Goal: Task Accomplishment & Management: Use online tool/utility

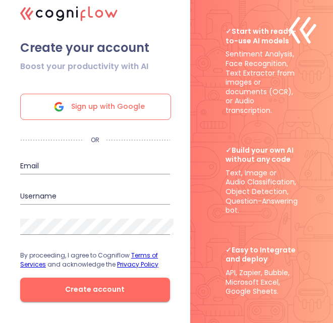
click at [125, 116] on span "Sign up with Google" at bounding box center [108, 106] width 74 height 25
click at [115, 119] on span "Sign up with Google" at bounding box center [108, 106] width 74 height 25
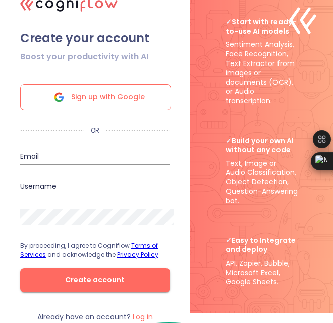
scroll to position [12, 0]
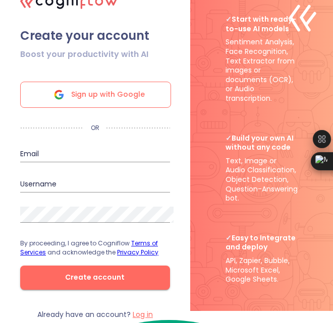
click at [72, 280] on span "Create account" at bounding box center [94, 277] width 117 height 13
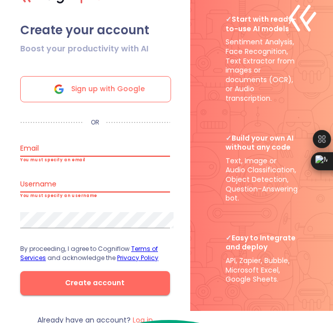
scroll to position [7, 0]
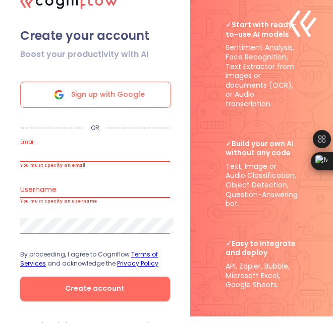
click at [75, 161] on input "email" at bounding box center [95, 154] width 150 height 16
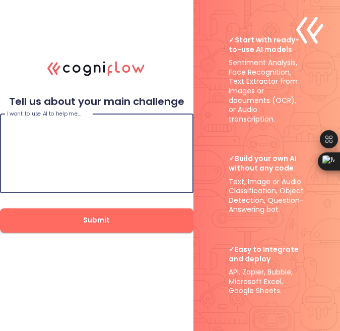
click at [135, 123] on textarea at bounding box center [96, 153] width 179 height 61
paste textarea "Lore 😊 Ipsu’d sit amet consect adipiscin el seddoei tem inci utlabor etdol, ma …"
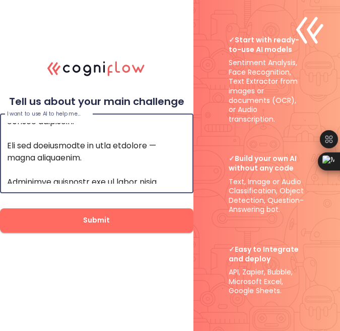
scroll to position [1283, 0]
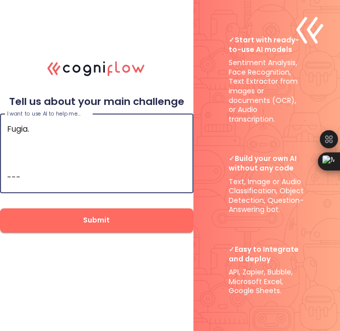
drag, startPoint x: 76, startPoint y: 161, endPoint x: 32, endPoint y: 173, distance: 45.6
click at [32, 173] on textarea at bounding box center [96, 153] width 179 height 61
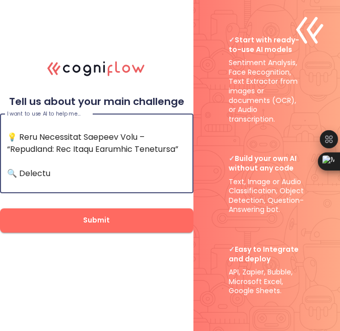
click at [37, 170] on textarea at bounding box center [96, 153] width 179 height 61
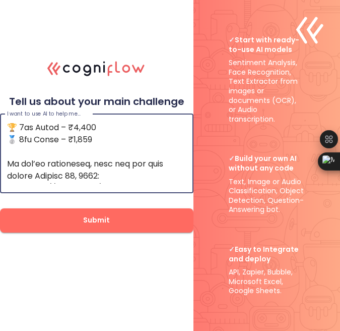
scroll to position [0, 0]
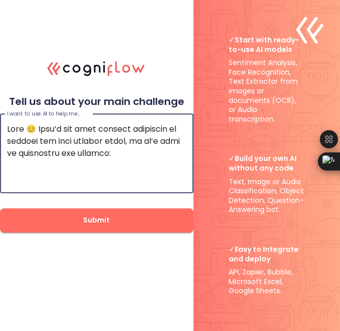
drag, startPoint x: 174, startPoint y: 160, endPoint x: -2, endPoint y: 117, distance: 181.2
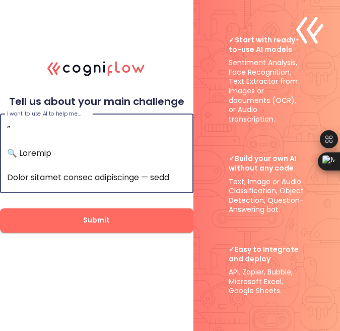
click at [31, 137] on textarea at bounding box center [96, 153] width 179 height 61
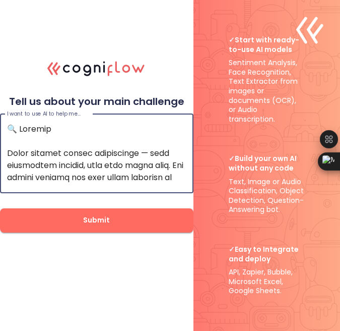
type textarea "🔍 Loremip Dolor sitamet consec adipiscinge — sedd eiusmodtem incidid, utla etdo…"
click at [64, 215] on span "Submit" at bounding box center [96, 220] width 161 height 13
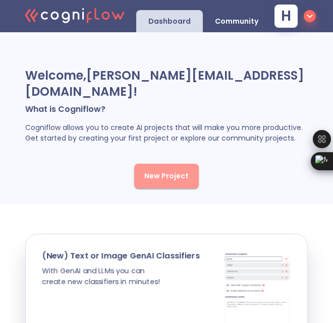
click at [179, 170] on span "New Project" at bounding box center [166, 176] width 44 height 13
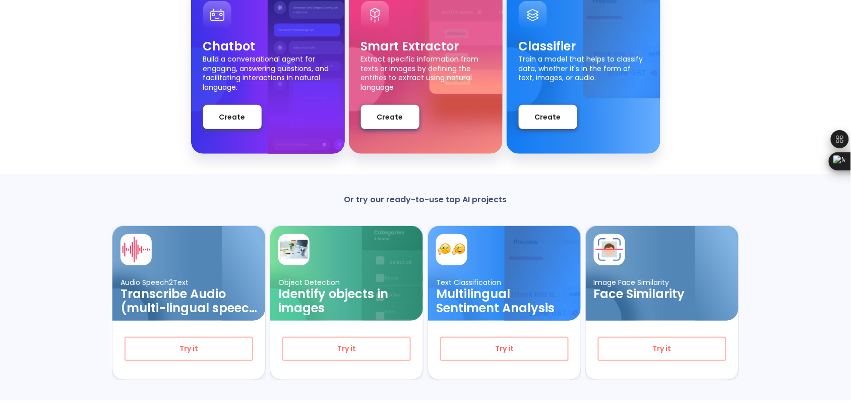
scroll to position [144, 0]
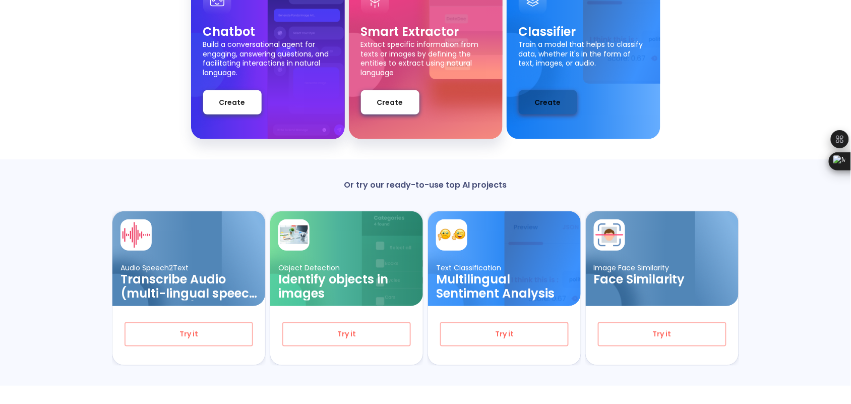
click at [340, 98] on span "Create" at bounding box center [548, 102] width 26 height 13
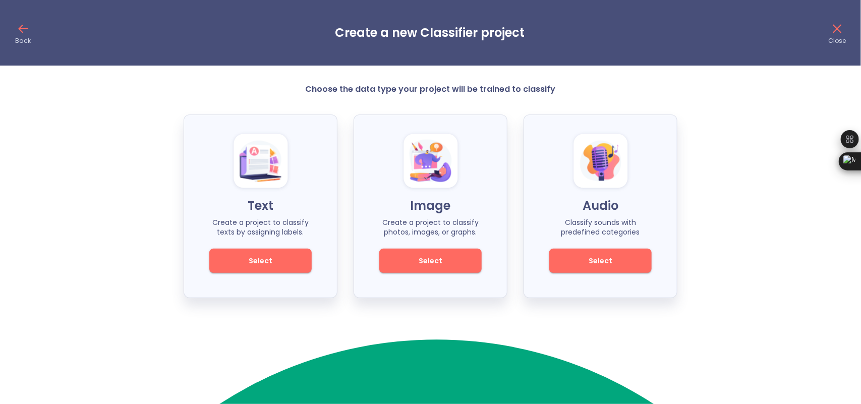
click at [340, 26] on h3 "Create a new Classifier project" at bounding box center [430, 33] width 190 height 14
click at [21, 21] on icon at bounding box center [23, 29] width 16 height 16
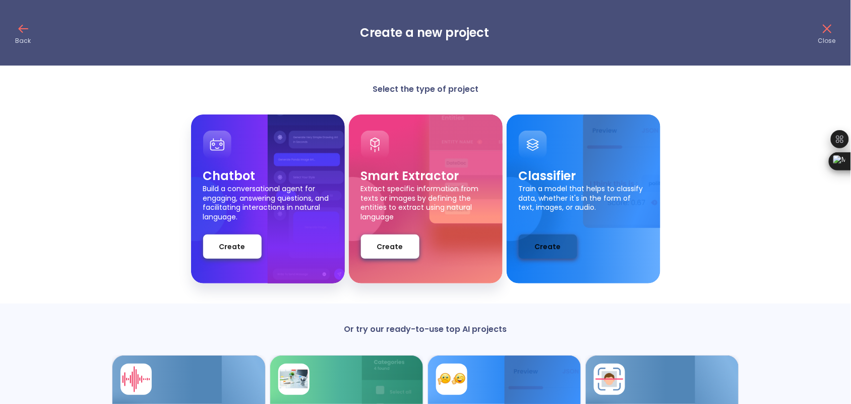
click at [340, 249] on span "Create" at bounding box center [548, 246] width 26 height 13
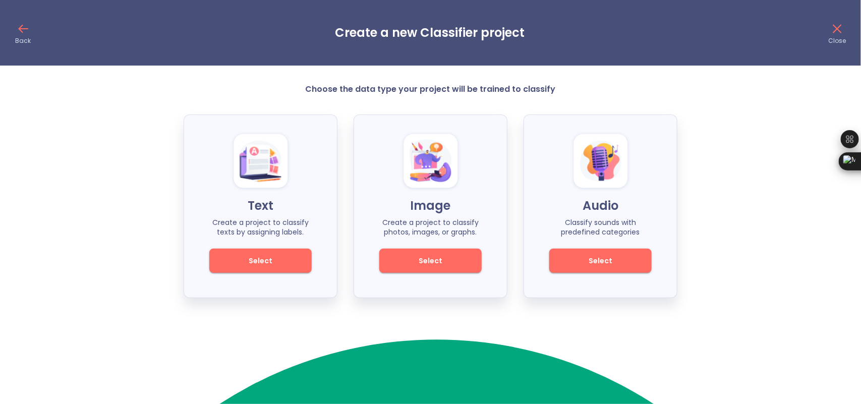
click at [276, 259] on span "Select" at bounding box center [260, 261] width 68 height 13
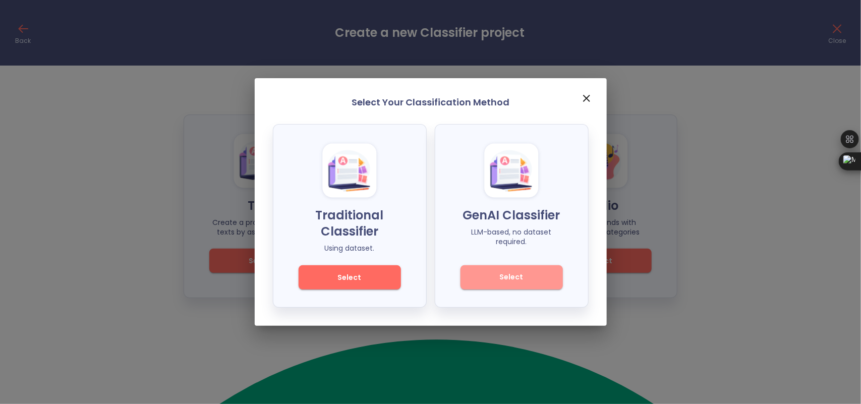
click at [340, 280] on span "Select" at bounding box center [511, 277] width 68 height 13
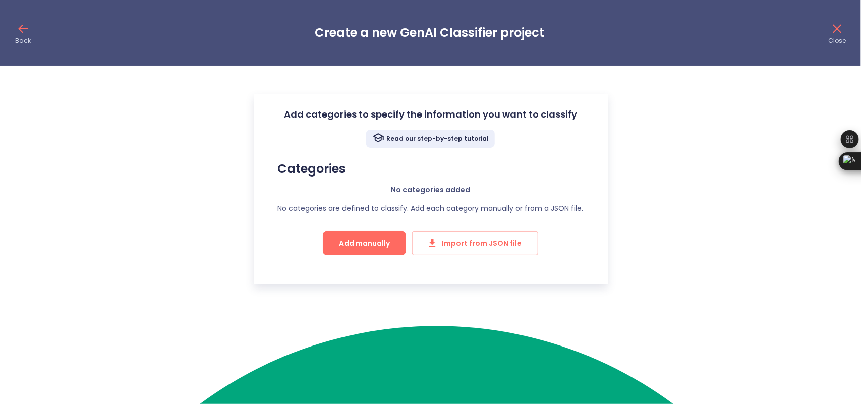
click at [18, 23] on icon at bounding box center [23, 29] width 16 height 16
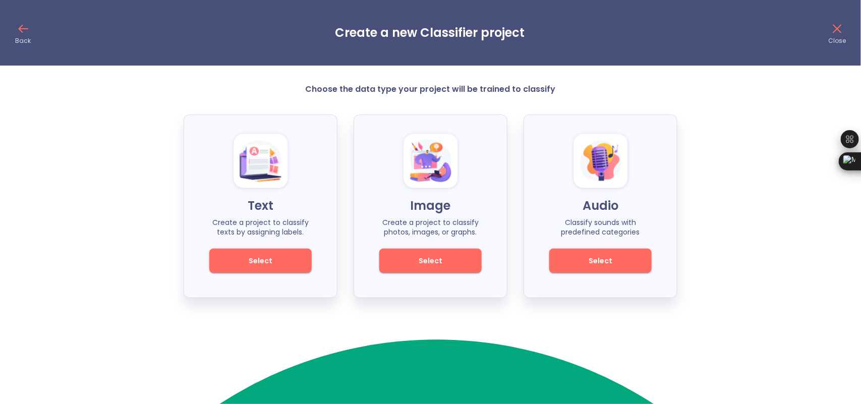
click at [253, 258] on span "Select" at bounding box center [260, 261] width 68 height 13
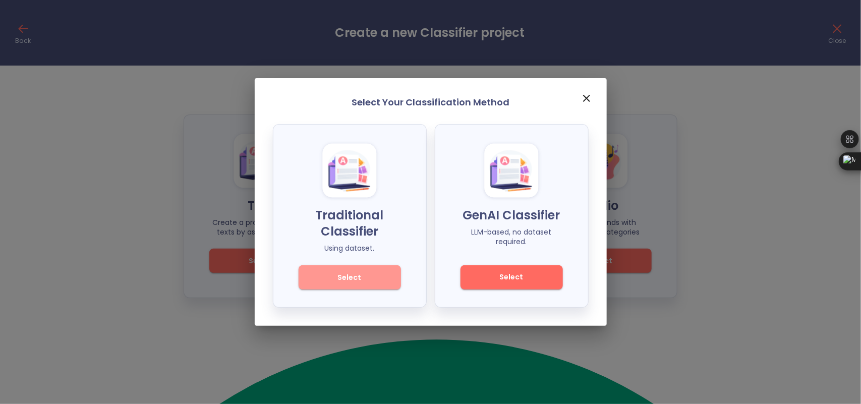
click at [340, 279] on span "Select" at bounding box center [350, 277] width 68 height 13
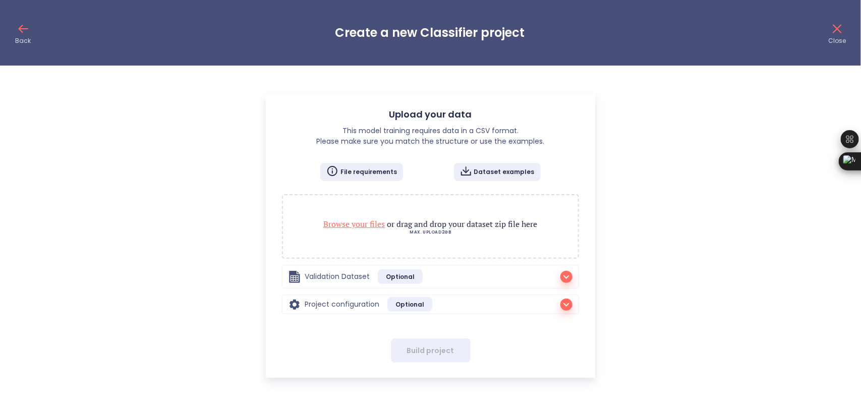
radio input "true"
checkbox input "true"
click at [340, 220] on span "Browse your files" at bounding box center [355, 223] width 62 height 11
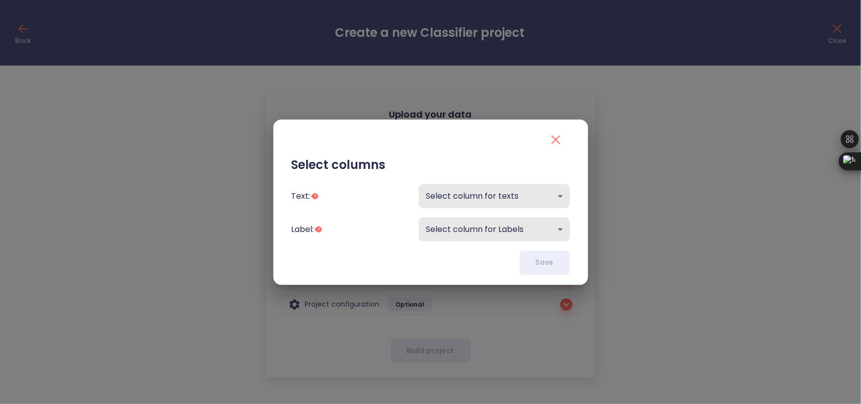
click at [340, 203] on body "Back Create a new Classifier project Close Upload your data This model training…" at bounding box center [430, 189] width 861 height 378
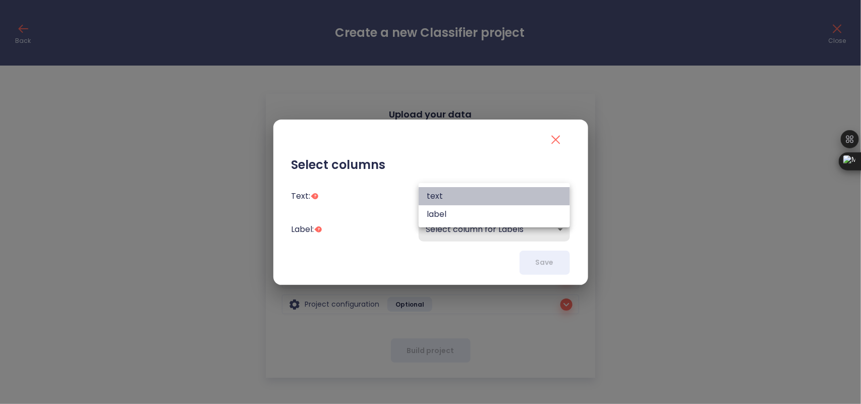
click at [340, 203] on li "text" at bounding box center [493, 196] width 151 height 18
type input "text"
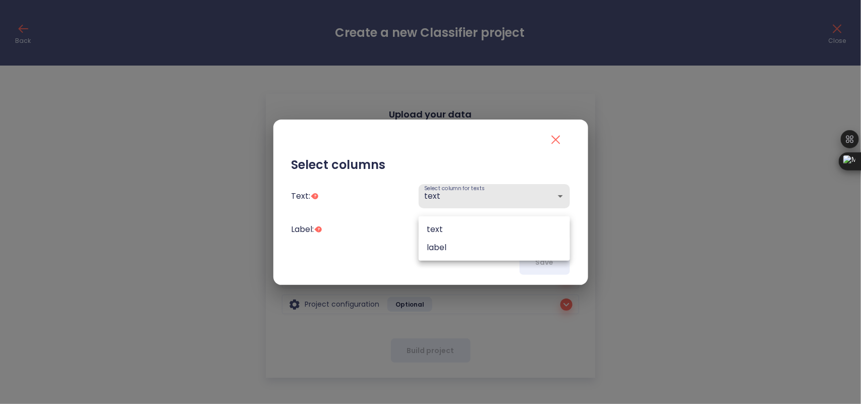
click at [340, 221] on body "Back Create a new Classifier project Close Upload your data This model training…" at bounding box center [430, 189] width 861 height 378
click at [340, 245] on li "label" at bounding box center [493, 247] width 151 height 18
type input "label"
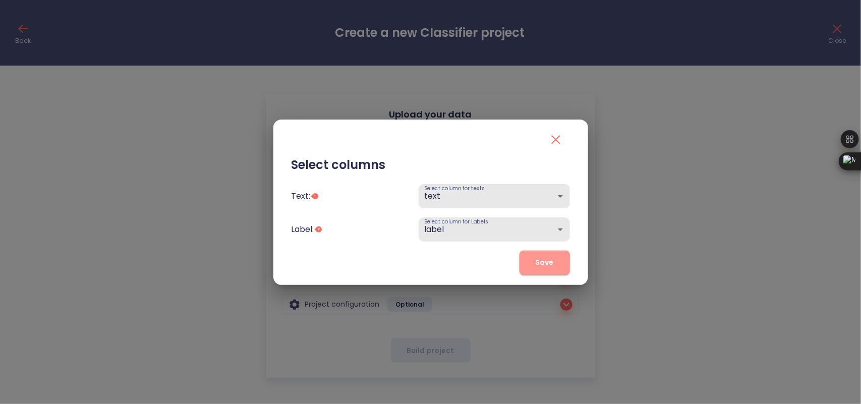
click at [340, 265] on span "Save" at bounding box center [544, 262] width 18 height 13
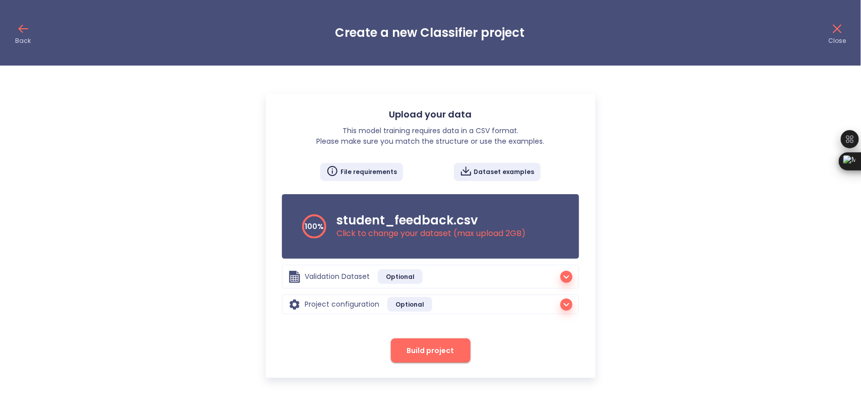
click at [340, 308] on icon "button" at bounding box center [566, 304] width 12 height 12
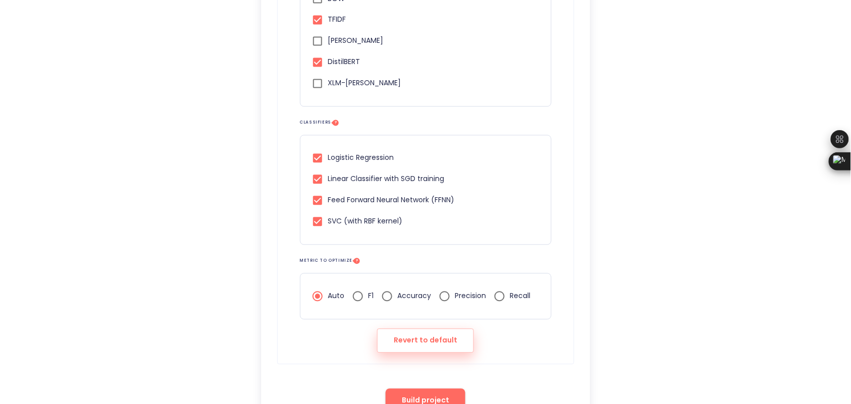
scroll to position [595, 0]
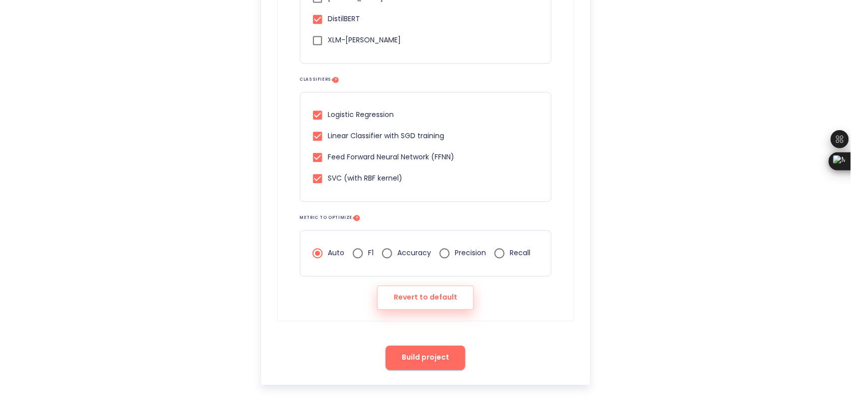
click at [340, 330] on span "Build project" at bounding box center [425, 357] width 47 height 13
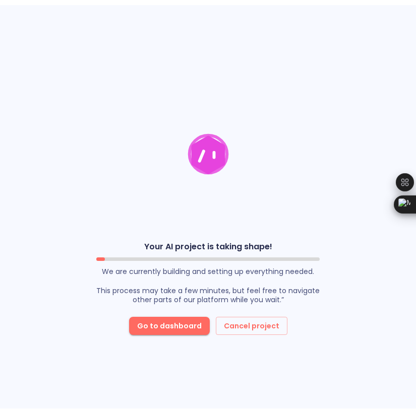
scroll to position [2036, 0]
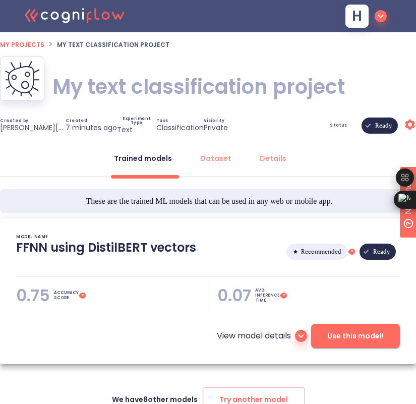
type textarea "[2025/10/15 20:07:58]- Starting with download required files from shared storag…"
click at [215, 160] on div "Dataset" at bounding box center [215, 158] width 31 height 10
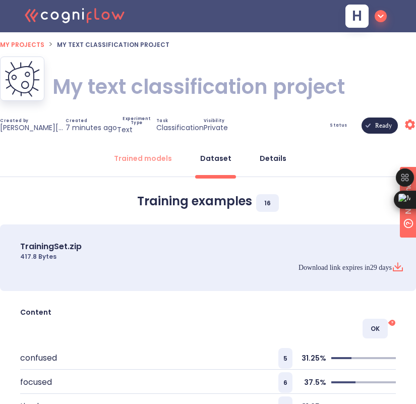
click at [260, 157] on div "Details" at bounding box center [273, 158] width 27 height 10
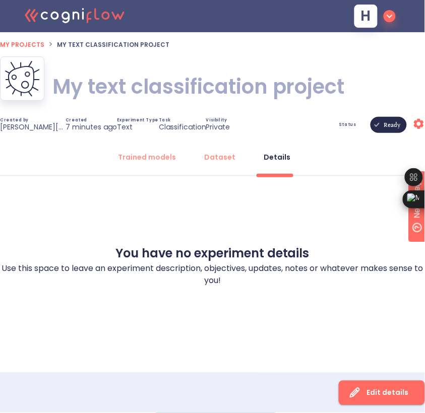
click at [18, 41] on span "My projects" at bounding box center [22, 44] width 44 height 9
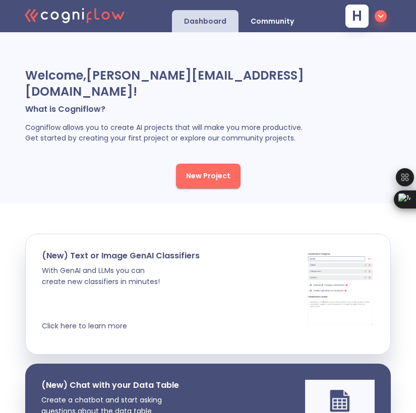
click at [213, 170] on span "New Project" at bounding box center [208, 176] width 44 height 13
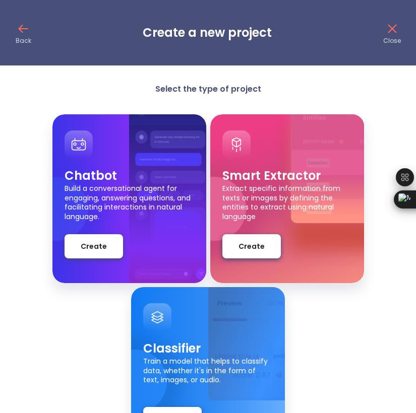
click at [23, 22] on icon at bounding box center [23, 29] width 16 height 16
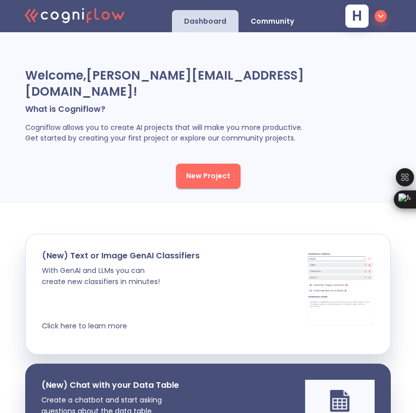
click at [217, 170] on span "New Project" at bounding box center [208, 176] width 44 height 13
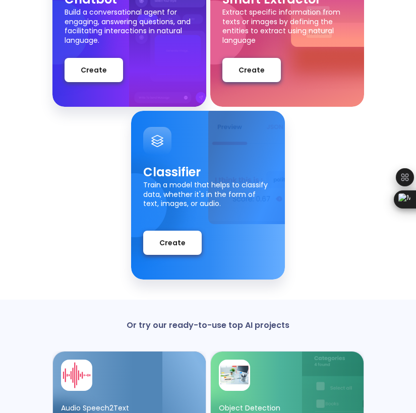
scroll to position [189, 0]
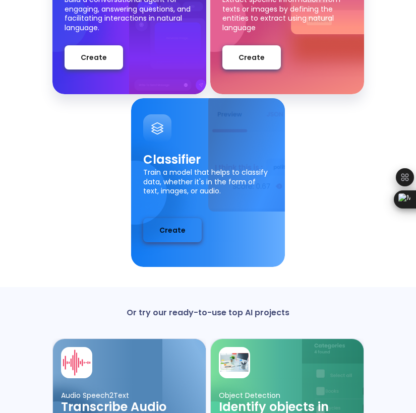
click at [187, 229] on button "Create" at bounding box center [172, 230] width 58 height 24
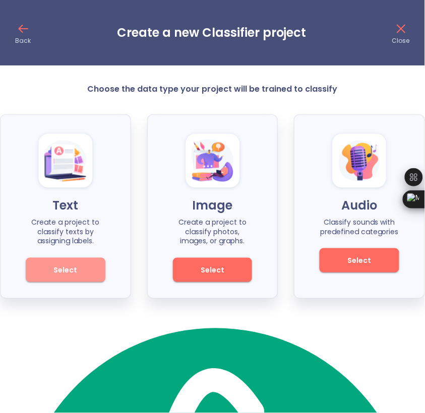
click at [90, 265] on button "Select" at bounding box center [66, 270] width 80 height 24
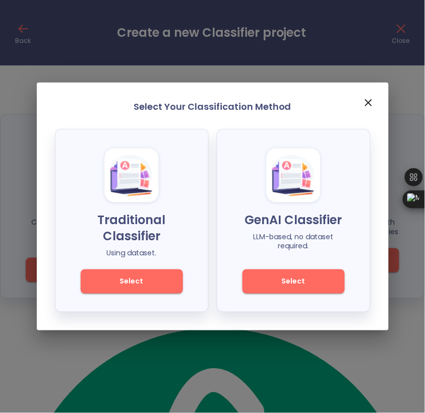
click at [160, 280] on span "Select" at bounding box center [132, 282] width 68 height 13
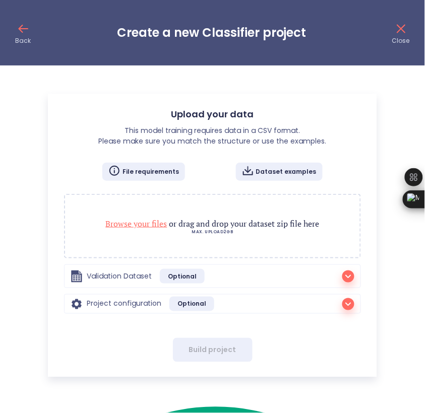
radio input "true"
checkbox input "true"
click at [352, 275] on icon "button" at bounding box center [348, 277] width 12 height 12
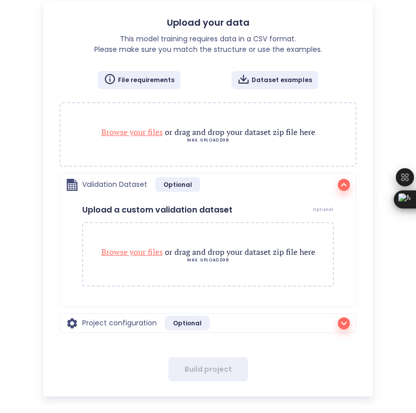
scroll to position [94, 0]
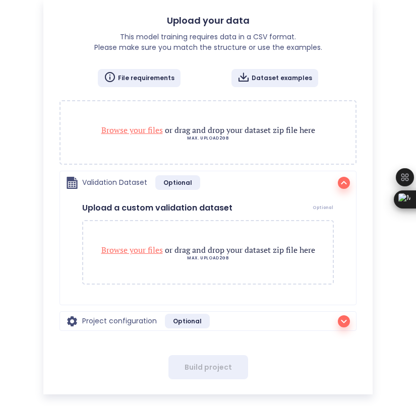
click at [333, 319] on div "Project configuration Optional" at bounding box center [208, 321] width 284 height 15
click at [343, 318] on icon "button" at bounding box center [344, 322] width 12 height 12
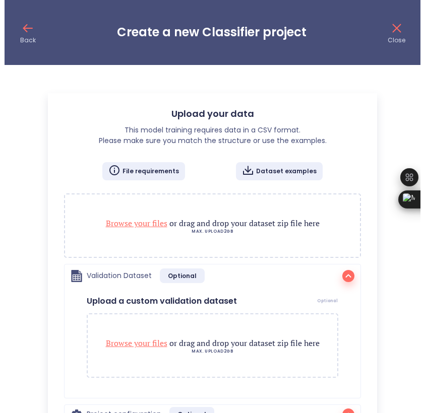
scroll to position [0, 0]
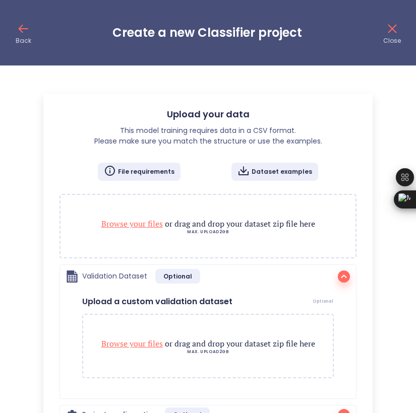
click at [18, 30] on icon at bounding box center [23, 29] width 16 height 16
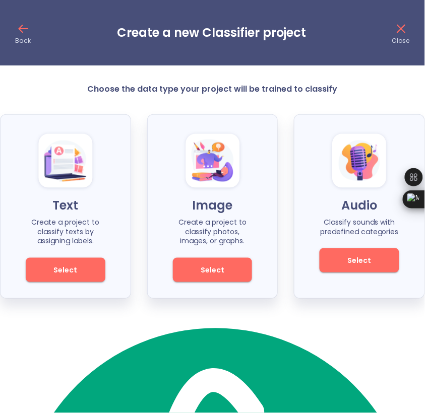
click at [386, 33] on div "Back Create a new Classifier project Close" at bounding box center [212, 33] width 425 height 66
click at [14, 26] on div "Back Create a new Classifier project Close" at bounding box center [212, 33] width 425 height 66
click at [19, 27] on icon at bounding box center [23, 29] width 16 height 16
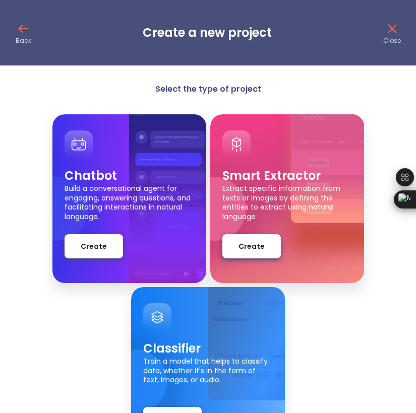
click at [23, 32] on icon at bounding box center [23, 29] width 16 height 16
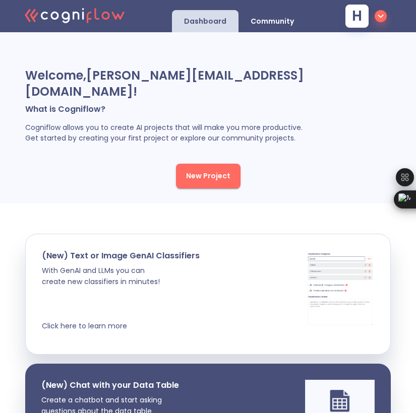
click at [372, 20] on span "h" at bounding box center [365, 16] width 41 height 23
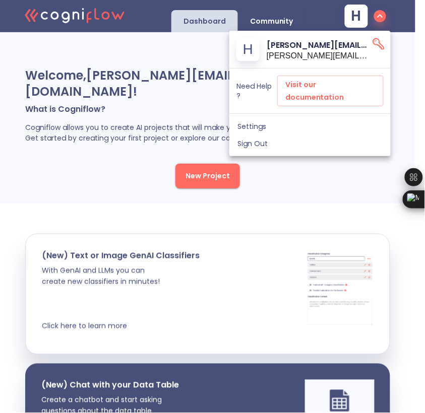
click at [251, 157] on div at bounding box center [212, 206] width 425 height 413
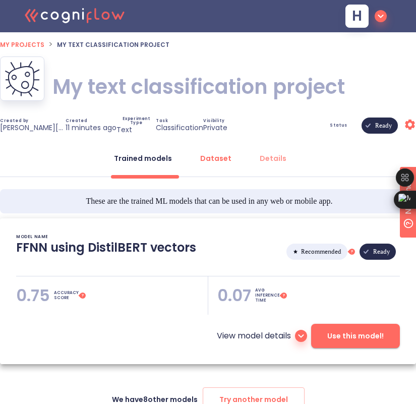
type textarea "[2025/10/15 20:07:58]- Starting with download required files from shared storag…"
click at [114, 38] on li "My text classification project" at bounding box center [113, 44] width 112 height 12
click at [137, 76] on h1 "My text classification project" at bounding box center [198, 87] width 292 height 28
type textarea "classification"
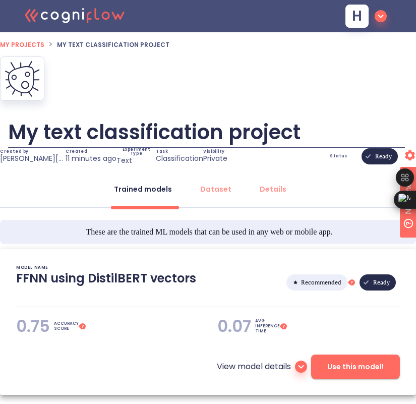
click at [137, 117] on input "My text classification project" at bounding box center [206, 132] width 397 height 31
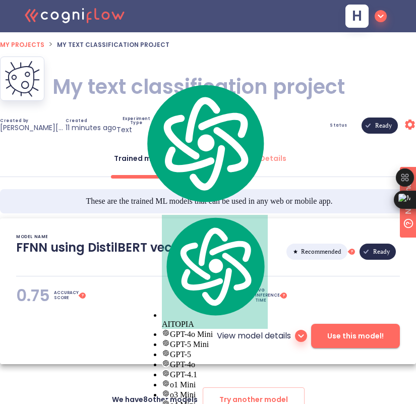
scroll to position [0, 0]
click at [97, 74] on h1 "My text classification project" at bounding box center [198, 87] width 292 height 28
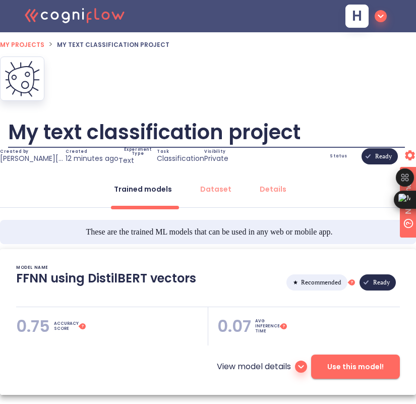
click at [188, 117] on input "My text classification project" at bounding box center [206, 132] width 397 height 31
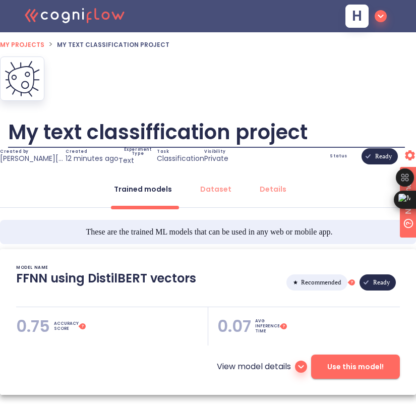
type input "My text classifffication project"
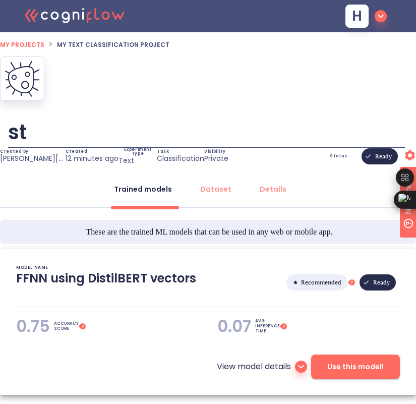
type input "s"
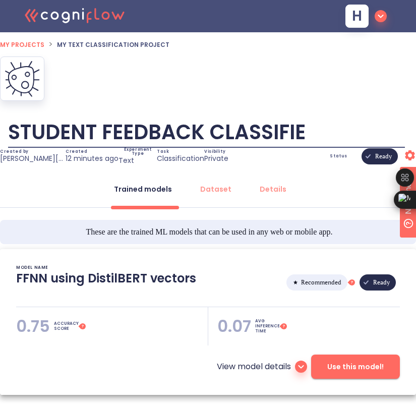
type input "STUDENT FEEDBACK CLASSIFIER"
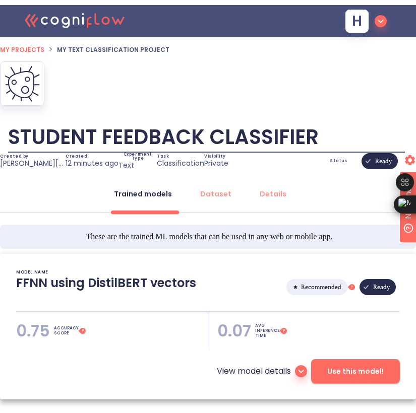
scroll to position [0, 42]
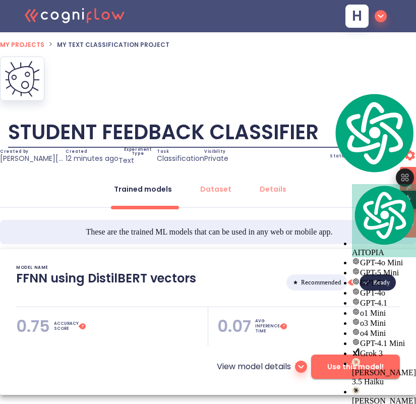
click at [86, 117] on input "STUDENT FEEDBACK CLASSIFIER" at bounding box center [206, 132] width 397 height 31
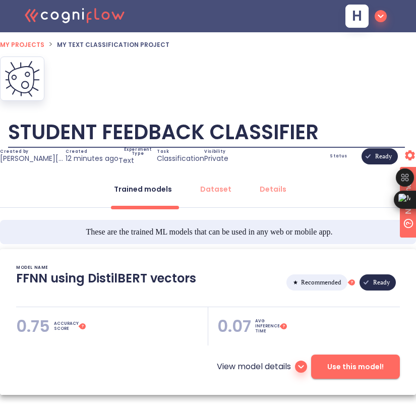
click at [71, 117] on input "STUDENT FEEDBACK CLASSIFIER" at bounding box center [206, 132] width 397 height 31
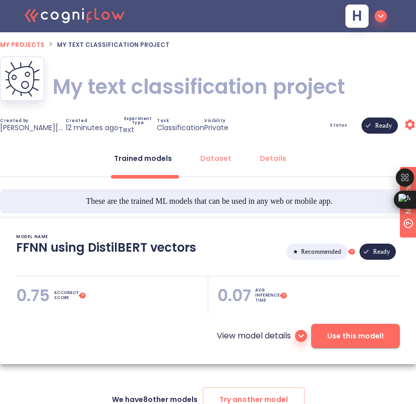
click at [124, 132] on p "Text" at bounding box center [126, 129] width 16 height 9
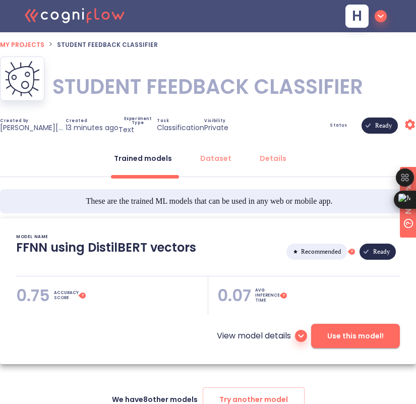
click at [378, 19] on icon "button" at bounding box center [381, 16] width 12 height 12
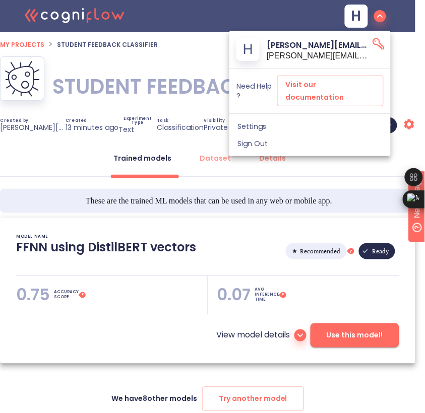
click at [378, 19] on div at bounding box center [212, 206] width 425 height 413
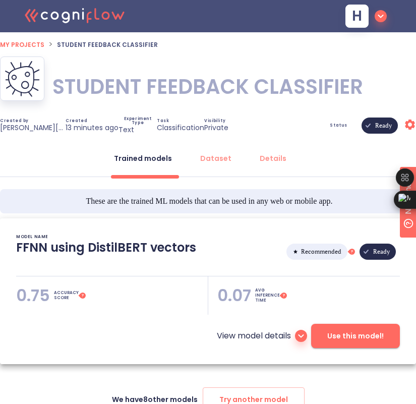
click at [24, 14] on icon ".cls-1{fill:#141624;}.cls-2{fill:#eb5e60;}.cls-3{fill:none;stroke:#eb5e60;strok…" at bounding box center [75, 14] width 111 height 31
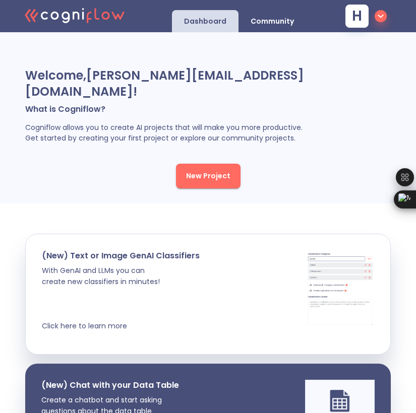
click at [35, 16] on line at bounding box center [35, 17] width 4 height 6
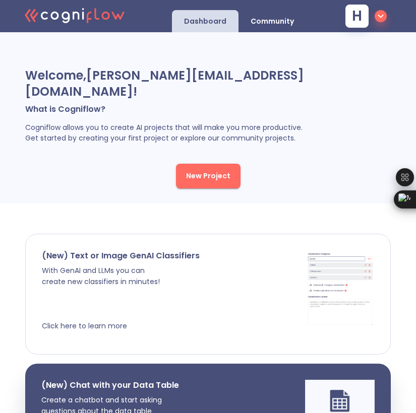
click at [195, 319] on div "(New) Text or Image GenAI Classifiers With GenAI and LLMs you can create new cl…" at bounding box center [121, 295] width 158 height 88
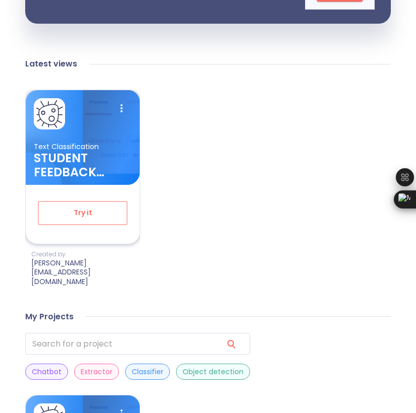
scroll to position [567, 0]
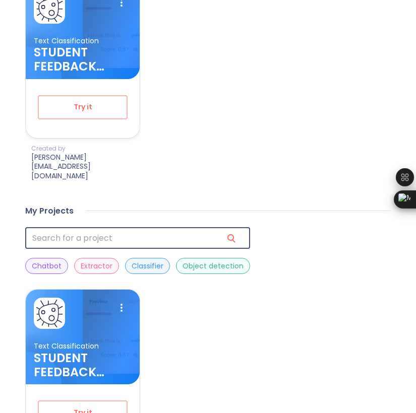
click at [76, 227] on input "search" at bounding box center [120, 238] width 190 height 22
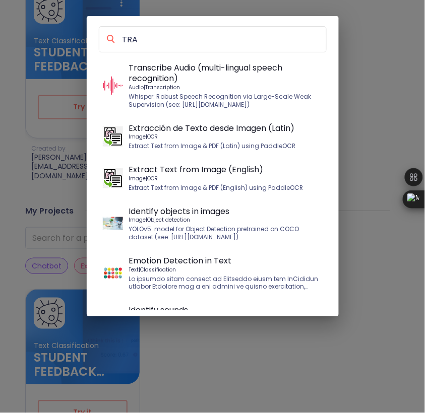
type input "TRA"
click at [59, 369] on div "TRA Transcribe Audio (multi-lingual speech recognition) Audio | Transcription W…" at bounding box center [212, 206] width 425 height 413
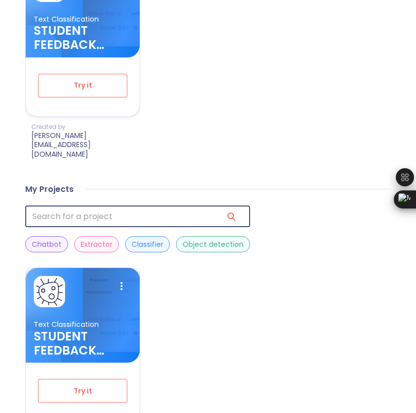
scroll to position [608, 0]
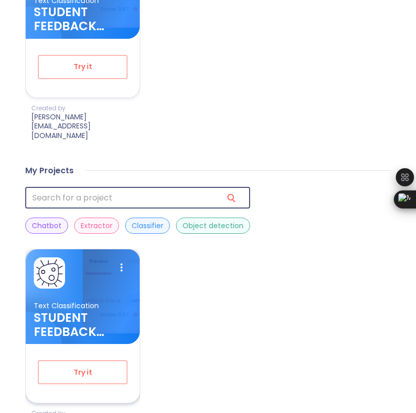
click at [102, 263] on div at bounding box center [103, 304] width 73 height 109
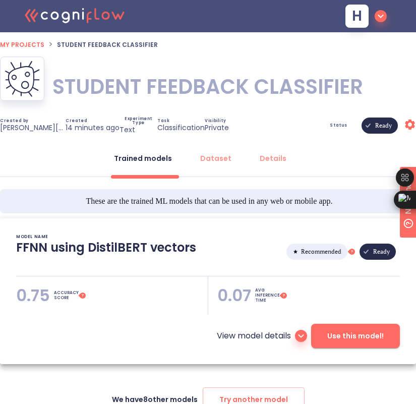
type textarea "[2025/10/15 20:07:58]- Starting with download required files from shared storag…"
click at [335, 124] on span "Status" at bounding box center [339, 126] width 18 height 4
click at [379, 125] on span "Ready" at bounding box center [383, 125] width 29 height 73
click at [409, 120] on icon at bounding box center [410, 124] width 10 height 10
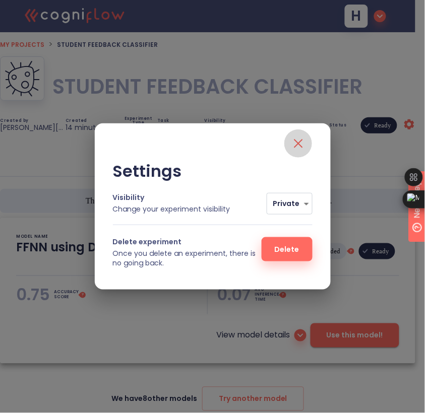
click at [309, 138] on button "close" at bounding box center [298, 144] width 28 height 28
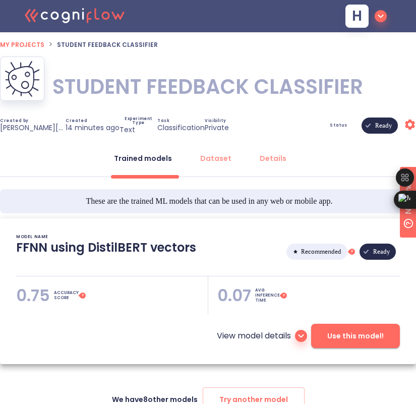
click at [124, 160] on div "Trained models" at bounding box center [143, 158] width 58 height 10
click at [132, 207] on span "These are the trained ML models that can be used in any web or mobile app." at bounding box center [209, 201] width 247 height 12
